Goal: Task Accomplishment & Management: Use online tool/utility

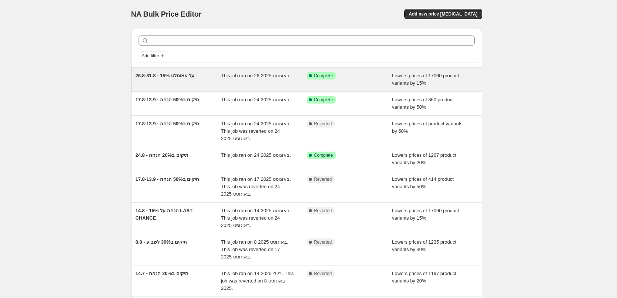
click at [242, 81] on div "This job ran on 26 באוגוסט 2025." at bounding box center [264, 79] width 86 height 15
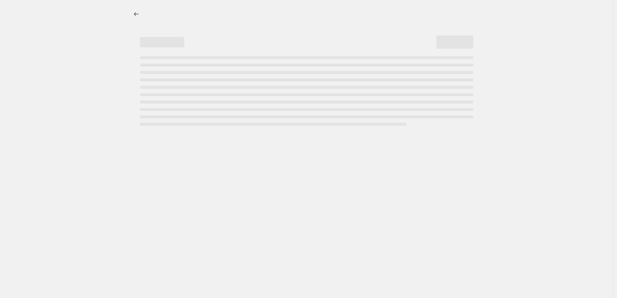
select select "percentage"
select select "collection"
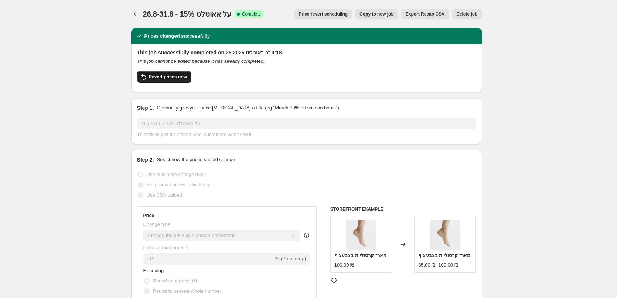
click at [167, 82] on button "Revert prices now" at bounding box center [164, 77] width 54 height 12
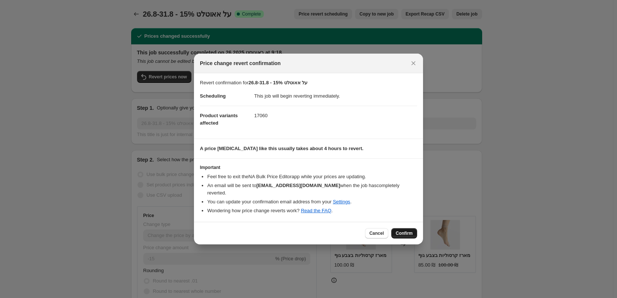
click at [401, 230] on span "Confirm" at bounding box center [404, 233] width 17 height 6
